Goal: Contribute content: Add original content to the website for others to see

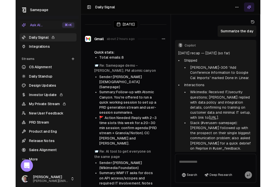
scroll to position [54, 0]
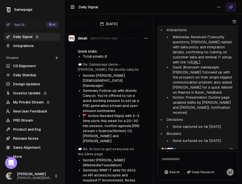
click at [23, 37] on link "Daily Signal" at bounding box center [32, 37] width 56 height 8
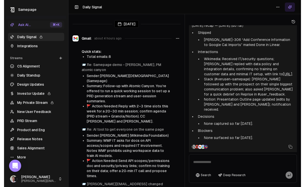
scroll to position [26, 0]
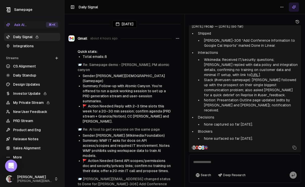
click at [24, 46] on link "Integrations" at bounding box center [32, 46] width 56 height 8
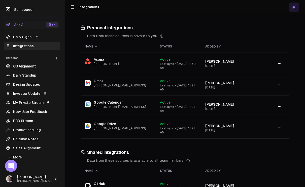
scroll to position [59, 0]
click at [23, 39] on link "Daily Signal" at bounding box center [32, 37] width 56 height 8
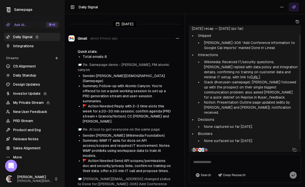
scroll to position [26, 0]
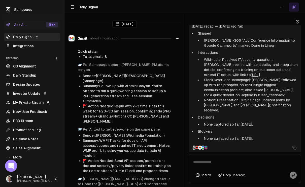
click at [132, 103] on li "🚩 Action Needed: Reply with 2–3 time slots this week for a 20–30 min session; c…" at bounding box center [127, 113] width 89 height 20
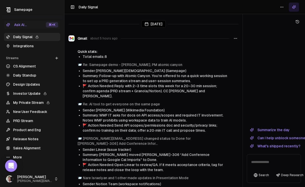
click at [243, 56] on div "Today Gmail about 5 hours ago Quick stats: Total emails: 8 📨 Re: Samepage demo …" at bounding box center [185, 93] width 241 height 187
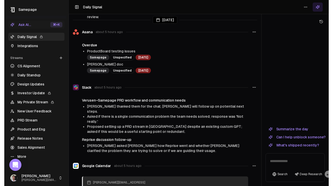
scroll to position [177, 0]
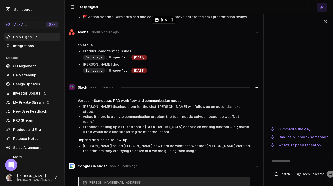
click at [18, 47] on link "Integrations" at bounding box center [32, 46] width 56 height 8
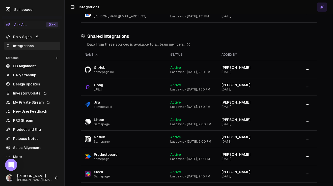
scroll to position [101, 0]
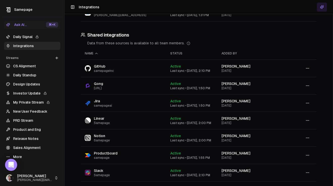
click at [35, 36] on link "Daily Signal" at bounding box center [32, 37] width 56 height 8
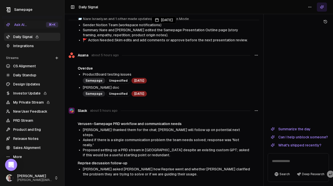
scroll to position [157, 0]
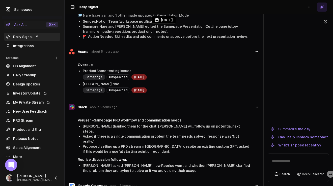
click at [305, 7] on icon at bounding box center [321, 6] width 3 height 3
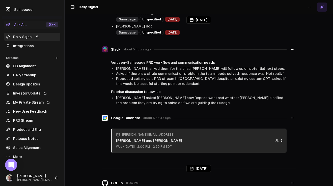
scroll to position [221, 0]
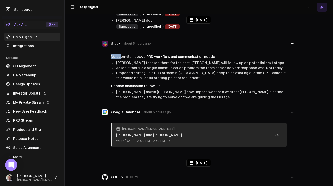
drag, startPoint x: 119, startPoint y: 46, endPoint x: 166, endPoint y: 42, distance: 46.5
click at [166, 42] on div "Slack about 5 hours ago Verusen–Samepage PRD workflow and communication needs S…" at bounding box center [199, 69] width 194 height 65
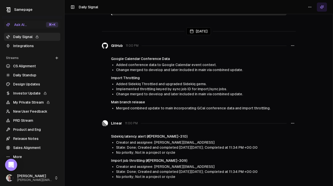
scroll to position [352, 0]
click at [140, 56] on h4 "Google Calendar Conference Data" at bounding box center [198, 58] width 175 height 5
click at [146, 56] on h4 "Google Calendar Conference Data" at bounding box center [198, 58] width 175 height 5
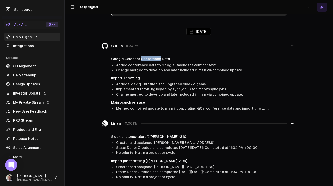
click at [146, 56] on h4 "Google Calendar Conference Data" at bounding box center [198, 58] width 175 height 5
click at [168, 63] on span "Added conference data to Google Calendar event context." at bounding box center [166, 65] width 100 height 4
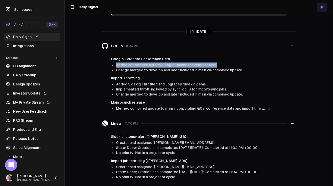
click at [168, 63] on span "Added conference data to Google Calendar event context." at bounding box center [166, 65] width 100 height 4
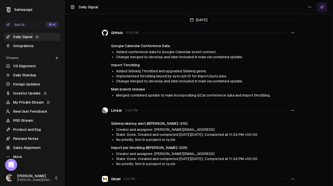
click at [131, 63] on h4 "Import Throttling" at bounding box center [198, 65] width 175 height 5
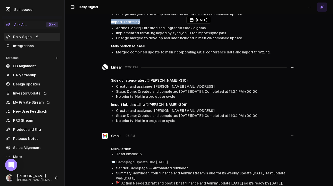
scroll to position [409, 0]
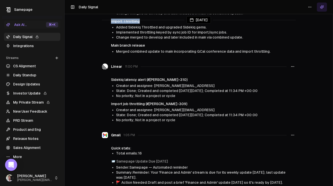
click at [305, 9] on button at bounding box center [322, 7] width 10 height 9
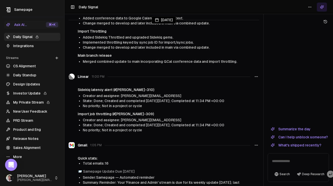
click at [300, 145] on button "What's shipped recently?" at bounding box center [295, 145] width 57 height 6
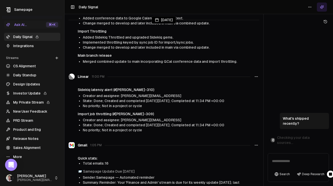
scroll to position [424, 0]
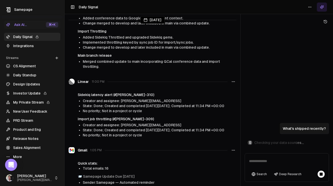
click at [240, 102] on div at bounding box center [240, 93] width 0 height 186
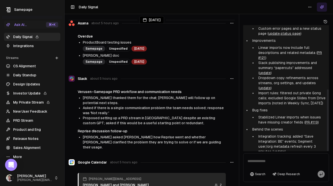
scroll to position [131, 0]
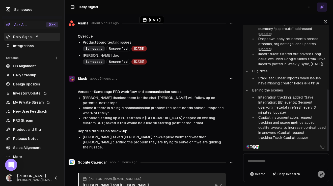
click at [260, 160] on textarea at bounding box center [285, 163] width 83 height 16
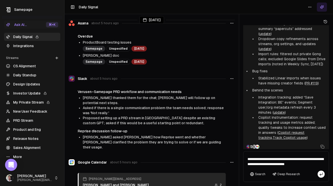
type textarea "**********"
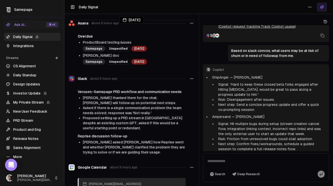
scroll to position [171, 0]
click at [192, 101] on div "Today Gmail about 5 hours ago Quick stats: Total emails: 8 📨 Re: Samepage demo …" at bounding box center [199, 93] width 268 height 186
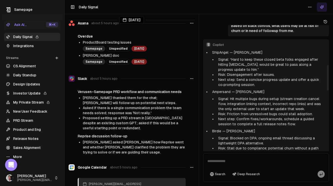
scroll to position [497, 0]
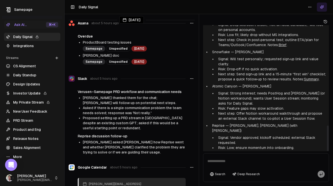
click at [212, 161] on textarea at bounding box center [266, 163] width 124 height 16
type textarea "**********"
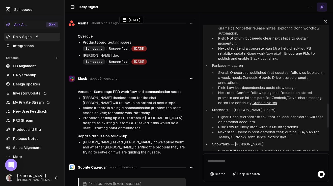
scroll to position [525, 0]
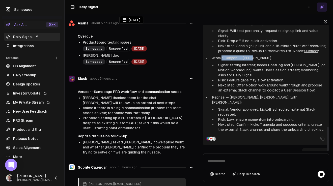
drag, startPoint x: 222, startPoint y: 38, endPoint x: 256, endPoint y: 38, distance: 33.5
click at [256, 55] on p "Atomic Canyon — Sarah" at bounding box center [269, 57] width 114 height 5
click at [247, 63] on li "Signal: Strong interest; needs PostHog and Granola (or Notion workaround); want…" at bounding box center [271, 70] width 110 height 15
click at [245, 55] on p "Atomic Canyon — Sarah" at bounding box center [269, 57] width 114 height 5
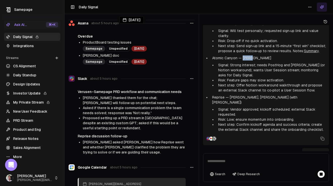
click at [24, 46] on link "Integrations" at bounding box center [32, 46] width 56 height 8
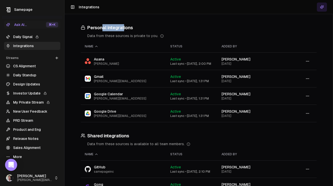
drag, startPoint x: 103, startPoint y: 28, endPoint x: 125, endPoint y: 27, distance: 21.7
click at [125, 27] on h3 "Personal integrations" at bounding box center [199, 27] width 236 height 7
drag, startPoint x: 100, startPoint y: 134, endPoint x: 122, endPoint y: 135, distance: 22.5
click at [122, 135] on h3 "Shared integrations" at bounding box center [199, 135] width 236 height 7
click at [177, 30] on h3 "Personal integrations" at bounding box center [199, 27] width 236 height 7
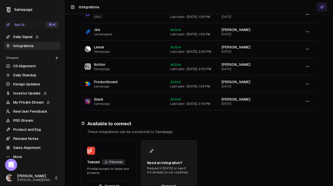
scroll to position [194, 0]
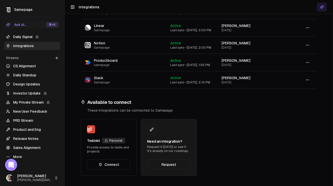
click at [172, 165] on link "Request" at bounding box center [168, 165] width 43 height 10
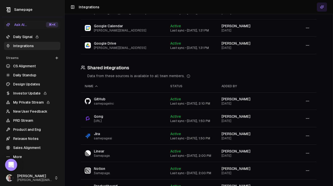
scroll to position [0, 0]
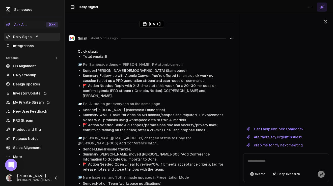
click at [57, 59] on icon at bounding box center [57, 58] width 4 height 4
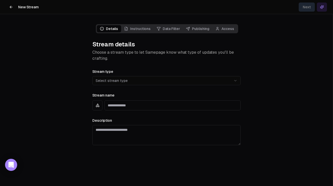
click at [197, 78] on html "**********" at bounding box center [166, 93] width 333 height 186
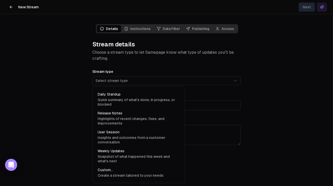
select select "**********"
type input "**********"
type textarea "**********"
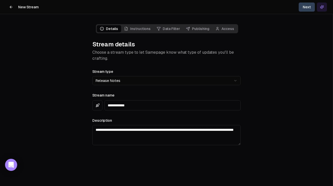
click at [305, 6] on button "Next" at bounding box center [306, 7] width 16 height 9
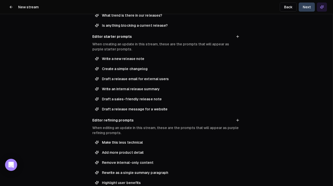
scroll to position [108, 0]
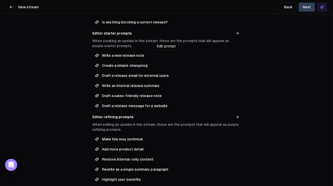
click at [133, 54] on span "Write a new release note" at bounding box center [170, 55] width 136 height 5
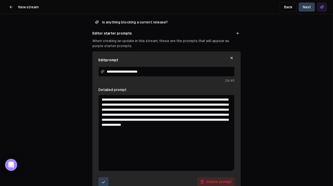
drag, startPoint x: 233, startPoint y: 128, endPoint x: 224, endPoint y: 170, distance: 42.6
click at [224, 170] on textarea "**********" at bounding box center [166, 133] width 136 height 76
click at [149, 109] on textarea "**********" at bounding box center [166, 133] width 136 height 76
click at [107, 104] on textarea "**********" at bounding box center [166, 133] width 136 height 76
drag, startPoint x: 124, startPoint y: 104, endPoint x: 142, endPoint y: 104, distance: 17.9
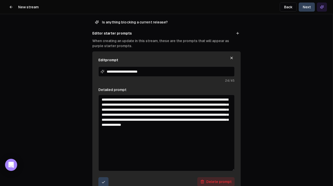
click at [142, 104] on textarea "**********" at bounding box center [166, 133] width 136 height 76
click at [161, 103] on textarea "**********" at bounding box center [166, 133] width 136 height 76
click at [132, 110] on textarea "**********" at bounding box center [166, 133] width 136 height 76
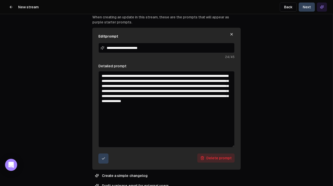
scroll to position [132, 0]
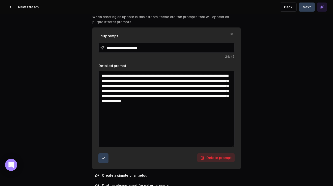
click at [104, 159] on icon "submit" at bounding box center [103, 158] width 4 height 4
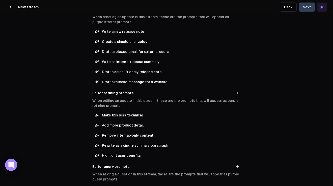
click at [305, 8] on button "Next" at bounding box center [306, 7] width 16 height 9
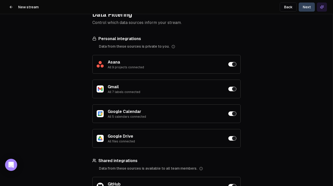
scroll to position [30, 0]
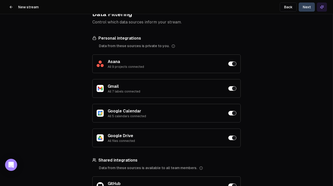
click at [234, 64] on button "button" at bounding box center [232, 64] width 8 height 5
click at [232, 88] on button "button" at bounding box center [232, 88] width 8 height 5
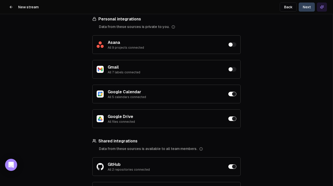
scroll to position [55, 0]
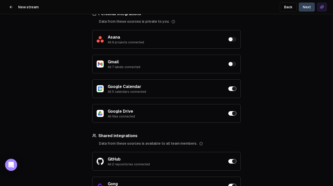
click at [231, 88] on button "button" at bounding box center [232, 88] width 8 height 5
click at [232, 114] on button "button" at bounding box center [232, 113] width 8 height 5
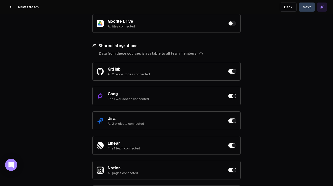
scroll to position [147, 0]
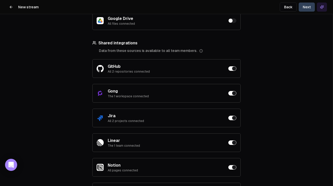
click at [231, 91] on div "Gong The 1 workspace connected" at bounding box center [166, 93] width 148 height 19
click at [232, 69] on button "button" at bounding box center [232, 68] width 8 height 5
click at [231, 69] on button "button" at bounding box center [232, 68] width 8 height 5
click at [233, 92] on button "button" at bounding box center [232, 93] width 8 height 5
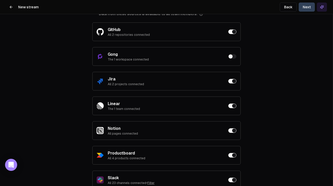
scroll to position [185, 0]
click at [233, 79] on button "button" at bounding box center [232, 80] width 8 height 5
click at [232, 128] on button "button" at bounding box center [232, 130] width 8 height 5
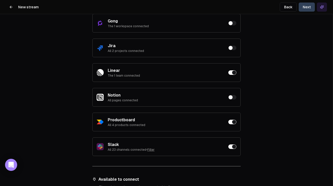
scroll to position [218, 0]
click at [232, 120] on button "button" at bounding box center [232, 121] width 8 height 5
click at [232, 147] on button "button" at bounding box center [232, 146] width 8 height 5
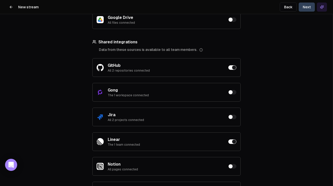
scroll to position [74, 0]
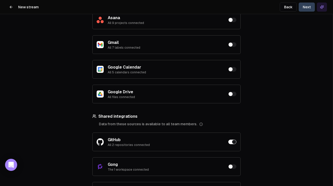
click at [309, 9] on button "Next" at bounding box center [306, 7] width 16 height 9
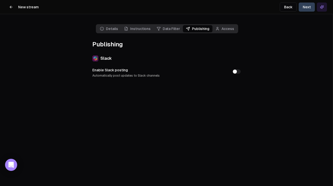
click at [236, 71] on button "Enable Slack posting Automatically post updates to Slack channels" at bounding box center [236, 71] width 8 height 5
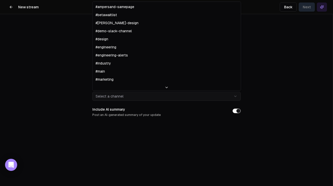
click at [161, 95] on html "**********" at bounding box center [166, 93] width 333 height 186
select select "**********"
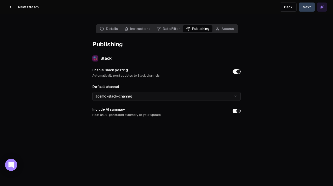
click at [306, 8] on button "Next" at bounding box center [306, 7] width 16 height 9
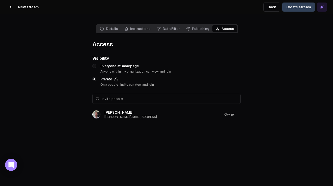
click at [300, 7] on button "Create stream" at bounding box center [298, 7] width 33 height 9
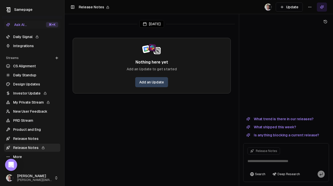
click at [156, 83] on link "Add an Update" at bounding box center [151, 82] width 33 height 10
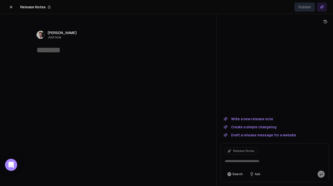
click at [239, 118] on button "Write a new release note" at bounding box center [248, 119] width 56 height 6
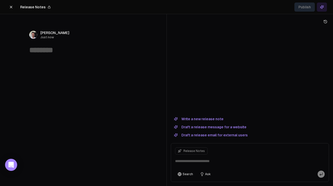
click at [207, 117] on button "Write a new release note" at bounding box center [199, 119] width 56 height 6
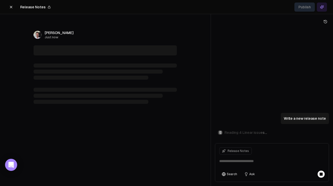
click at [211, 81] on div at bounding box center [211, 93] width 0 height 186
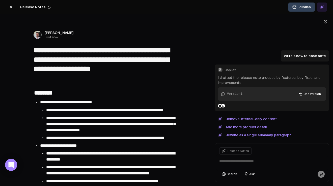
type textarea "**********"
